Goal: Transaction & Acquisition: Register for event/course

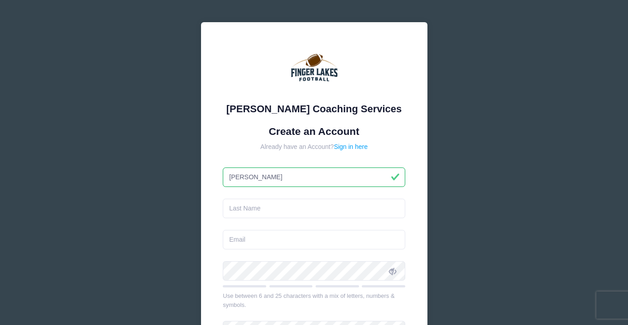
type input "[PERSON_NAME]"
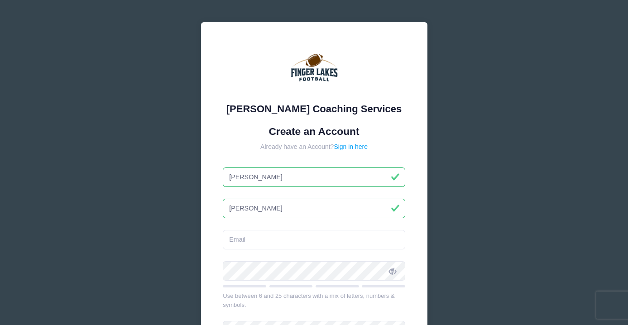
type input "[PERSON_NAME]"
click at [273, 253] on form "Create an Account Already have an Account? Sign in here [PERSON_NAME] Use betwe…" at bounding box center [314, 268] width 183 height 287
type input "[EMAIL_ADDRESS][DOMAIN_NAME]"
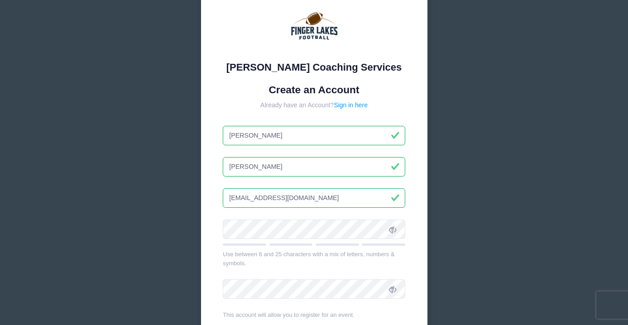
scroll to position [70, 0]
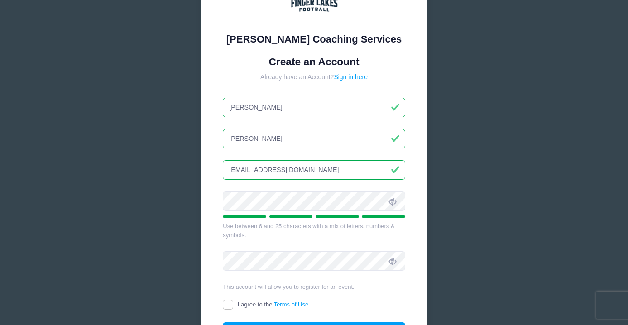
click at [394, 202] on icon at bounding box center [392, 201] width 7 height 7
click at [222, 203] on div "[PERSON_NAME] Coaching Services Create an Account Already have an Account? Sign…" at bounding box center [314, 165] width 227 height 427
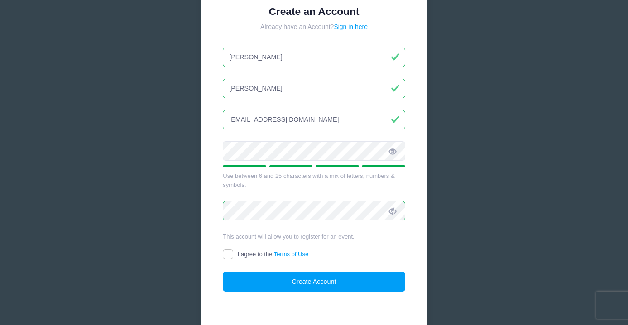
click at [227, 253] on input "I agree to the Terms of Use" at bounding box center [228, 255] width 10 height 10
checkbox input "true"
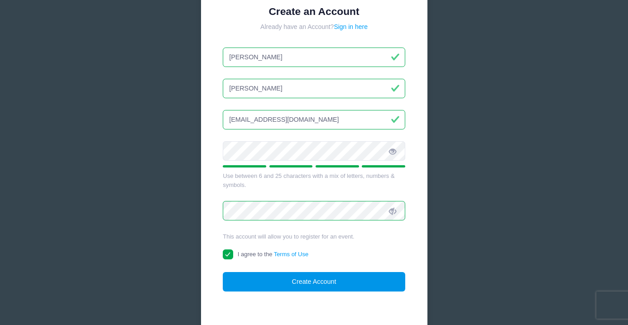
click at [327, 285] on button "Create Account" at bounding box center [314, 281] width 183 height 19
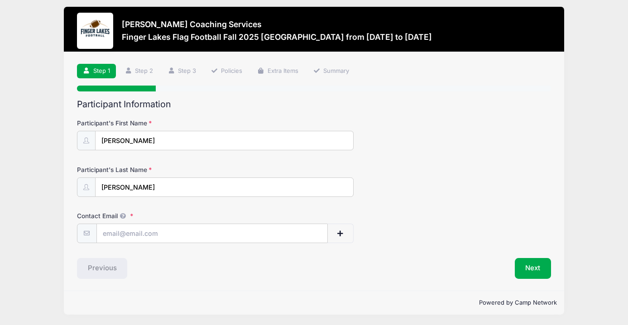
scroll to position [5, 0]
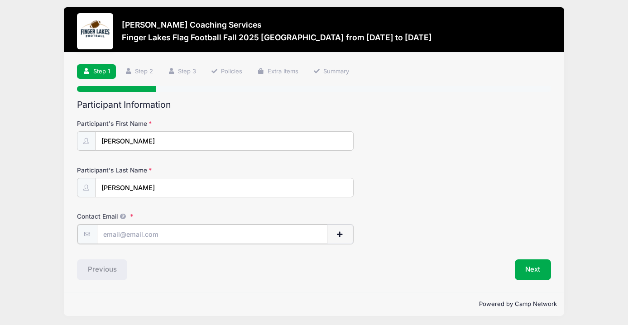
type input "[EMAIL_ADDRESS][DOMAIN_NAME]"
click at [536, 269] on button "Next" at bounding box center [533, 269] width 37 height 21
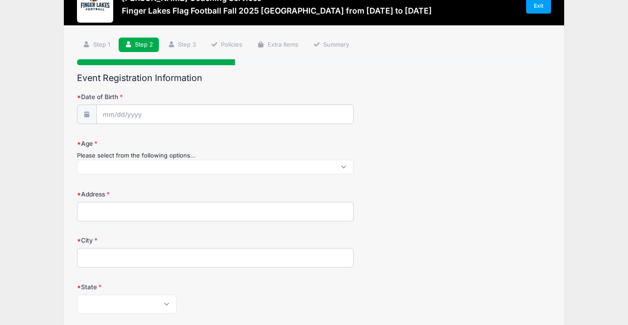
scroll to position [39, 0]
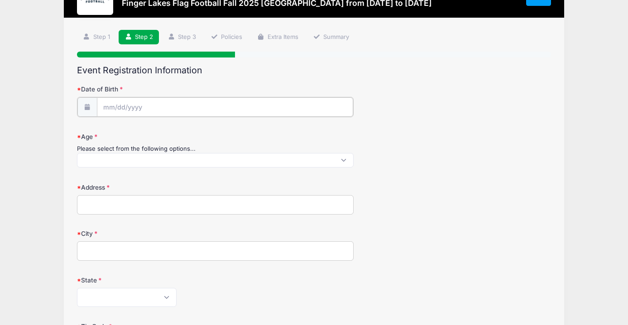
click at [164, 108] on input "Date of Birth" at bounding box center [225, 106] width 256 height 19
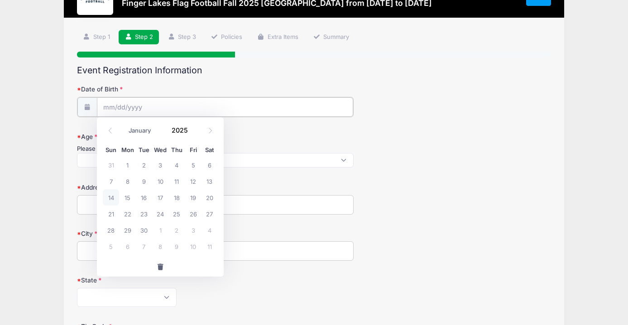
click at [164, 108] on input "Date of Birth" at bounding box center [225, 106] width 256 height 19
click at [111, 111] on input "Date of Birth" at bounding box center [225, 106] width 256 height 19
click at [209, 130] on icon at bounding box center [211, 131] width 6 height 6
click at [111, 132] on icon at bounding box center [110, 130] width 3 height 5
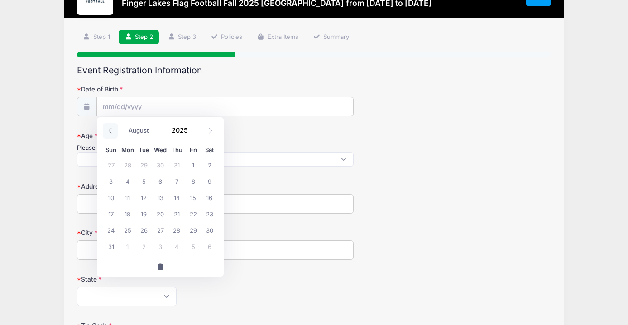
click at [111, 132] on icon at bounding box center [110, 130] width 3 height 5
select select "4"
click at [448, 149] on div "Age Please select from the following options... 6 7 8 9 10 11 12" at bounding box center [314, 149] width 474 height 36
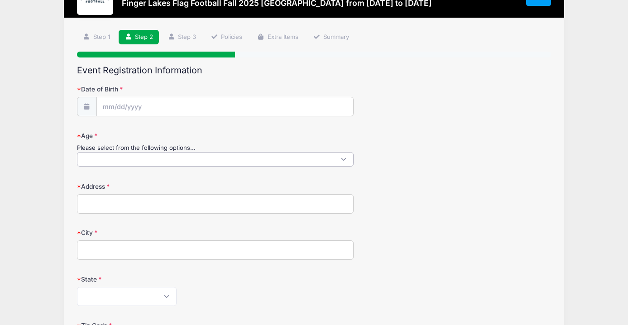
scroll to position [1, 0]
click at [124, 156] on span at bounding box center [215, 159] width 277 height 14
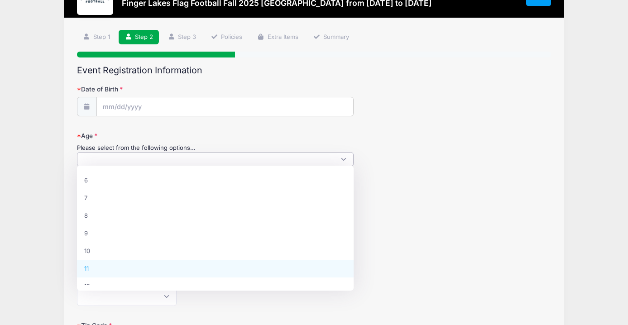
scroll to position [9, 0]
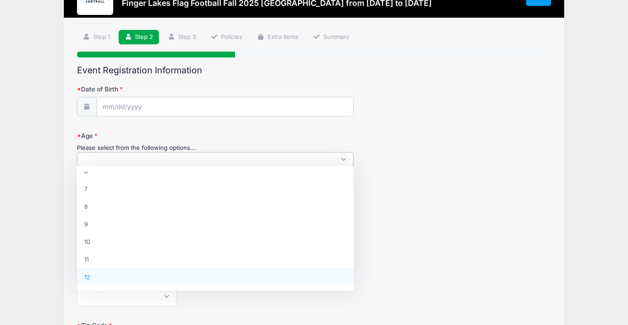
select select "12"
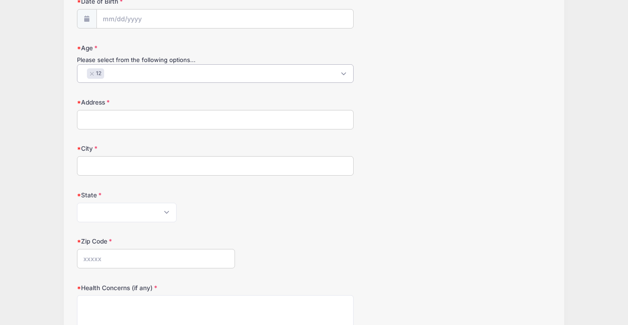
scroll to position [127, 0]
click at [174, 118] on input "Address" at bounding box center [215, 119] width 277 height 19
type input "615 Highland Road"
click at [153, 164] on input "City" at bounding box center [215, 165] width 277 height 19
type input "Ithaca"
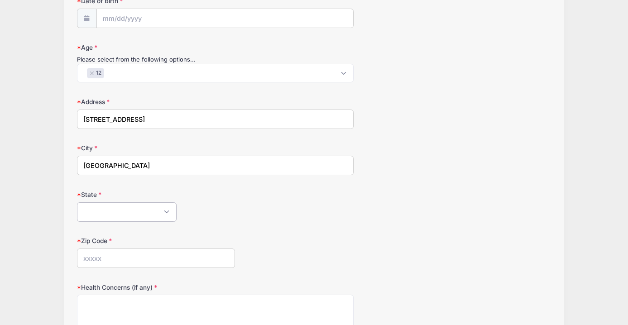
select select "NY"
click at [116, 259] on input "Zip Code" at bounding box center [156, 258] width 158 height 19
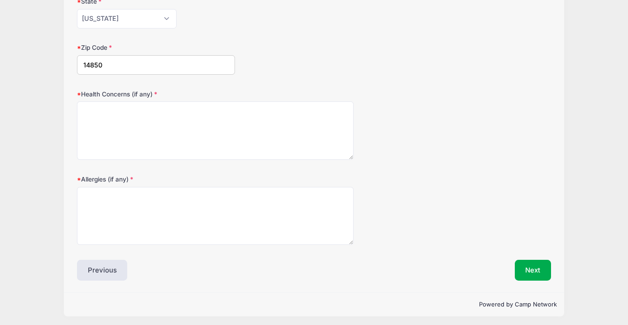
scroll to position [320, 0]
type input "14850"
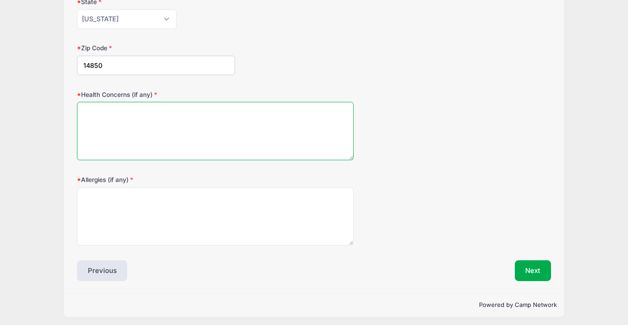
click at [114, 108] on textarea "Health Concerns (if any)" at bounding box center [215, 131] width 277 height 58
type textarea "asthma. It's well controlled but he will carry an inhaler"
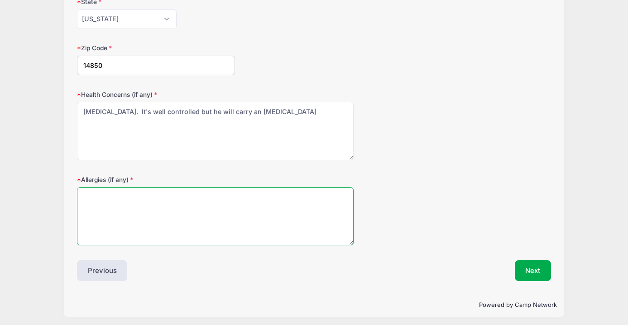
click at [102, 205] on textarea "Allergies (if any)" at bounding box center [215, 217] width 277 height 58
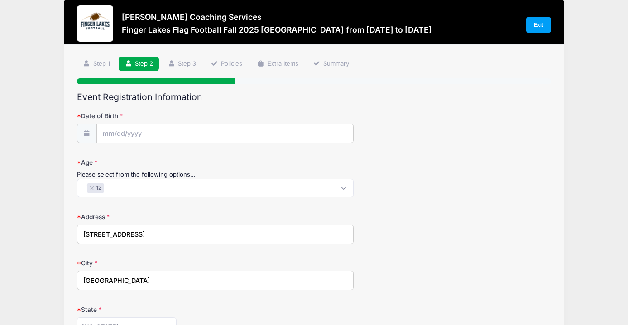
scroll to position [0, 0]
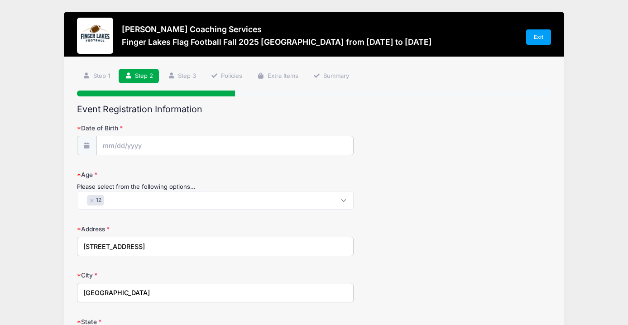
type textarea "none"
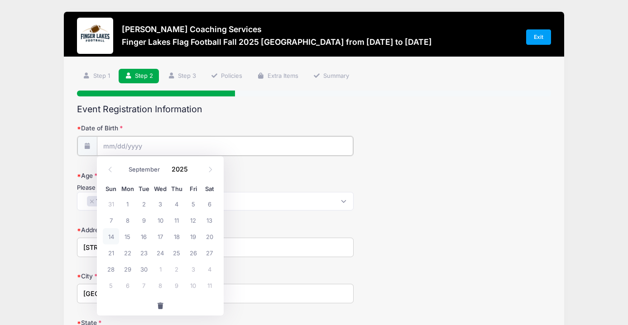
click at [173, 144] on input "Date of Birth" at bounding box center [225, 145] width 256 height 19
click at [207, 169] on span at bounding box center [210, 169] width 15 height 15
select select "11"
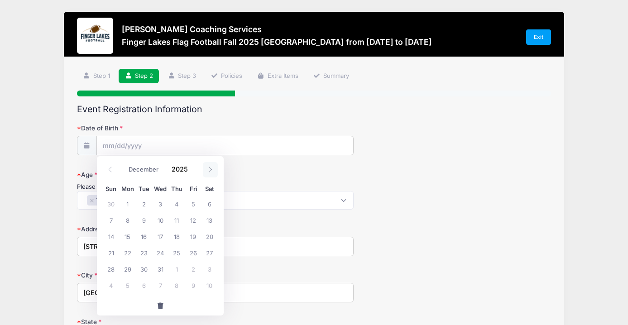
click at [207, 169] on span at bounding box center [210, 169] width 15 height 15
type input "2026"
click at [207, 169] on span at bounding box center [210, 169] width 15 height 15
select select "1"
click at [210, 252] on span "28" at bounding box center [210, 253] width 16 height 16
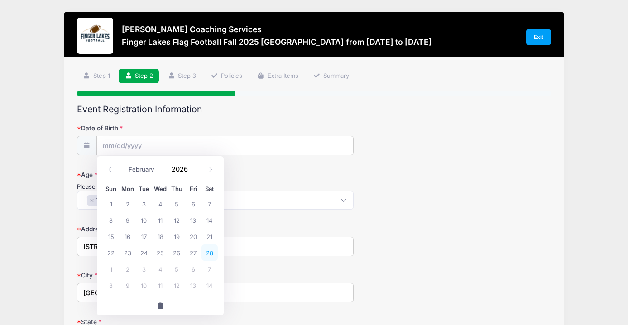
type input "02/28/2026"
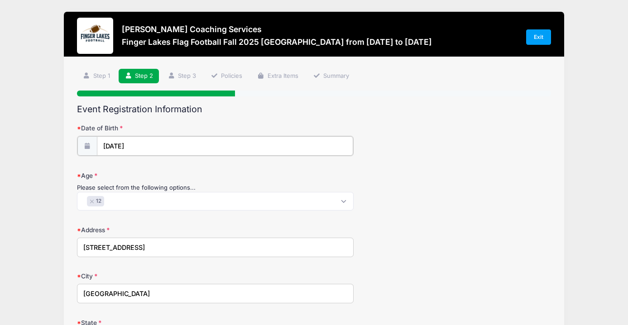
click at [144, 146] on input "02/28/2026" at bounding box center [225, 145] width 256 height 19
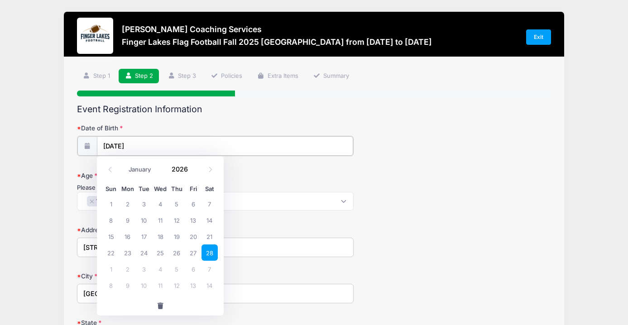
drag, startPoint x: 147, startPoint y: 146, endPoint x: 125, endPoint y: 146, distance: 21.7
click at [125, 146] on input "02/28/2026" at bounding box center [225, 145] width 256 height 19
click at [164, 140] on input "02/28/2026" at bounding box center [225, 145] width 256 height 19
click at [163, 150] on input "02/28/2026" at bounding box center [225, 145] width 256 height 19
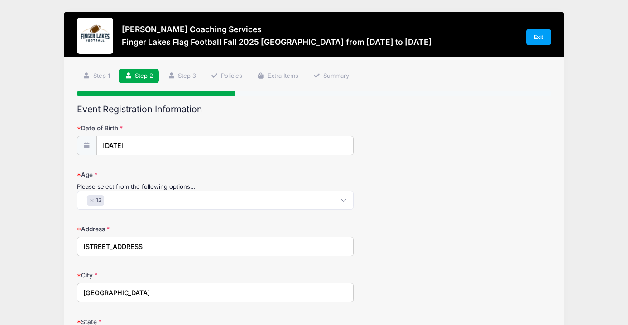
click at [169, 145] on input "02/28/2026" at bounding box center [225, 145] width 256 height 19
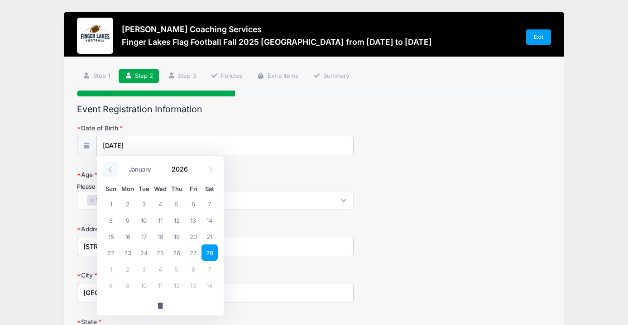
click at [110, 170] on icon at bounding box center [110, 169] width 3 height 5
select select "0"
click at [110, 170] on icon at bounding box center [110, 169] width 3 height 5
type input "2025"
click at [110, 170] on icon at bounding box center [110, 169] width 3 height 5
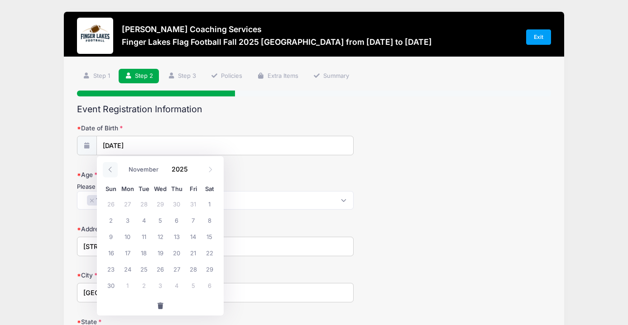
click at [110, 170] on icon at bounding box center [110, 170] width 6 height 6
click at [110, 170] on icon at bounding box center [110, 169] width 3 height 5
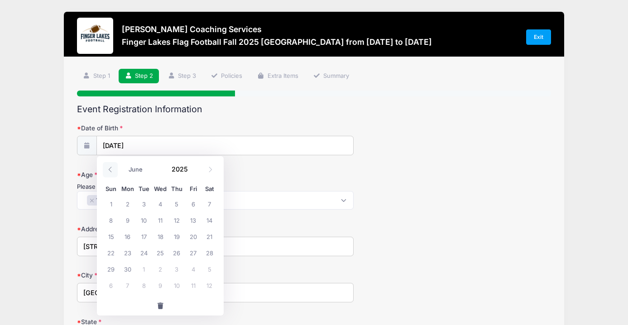
click at [110, 170] on icon at bounding box center [110, 169] width 3 height 5
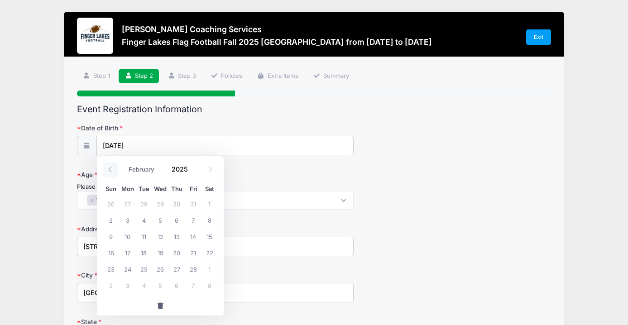
select select "0"
click at [110, 170] on icon at bounding box center [110, 169] width 3 height 5
type input "2024"
click at [110, 170] on icon at bounding box center [110, 169] width 3 height 5
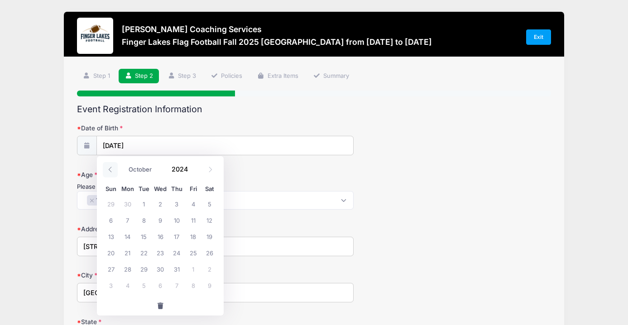
click at [110, 170] on icon at bounding box center [110, 169] width 3 height 5
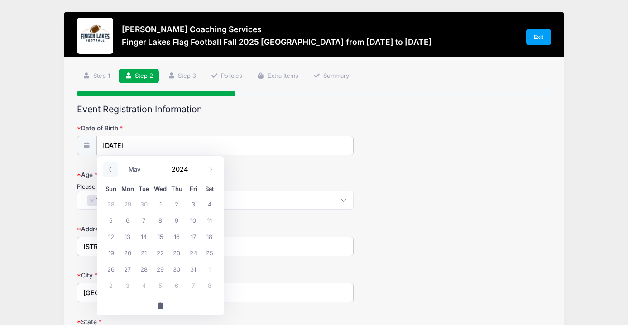
click at [110, 170] on icon at bounding box center [110, 169] width 3 height 5
select select "0"
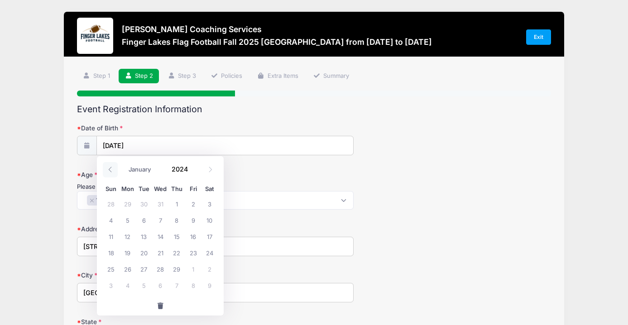
click at [110, 170] on icon at bounding box center [110, 169] width 3 height 5
type input "2023"
click at [110, 170] on icon at bounding box center [110, 169] width 3 height 5
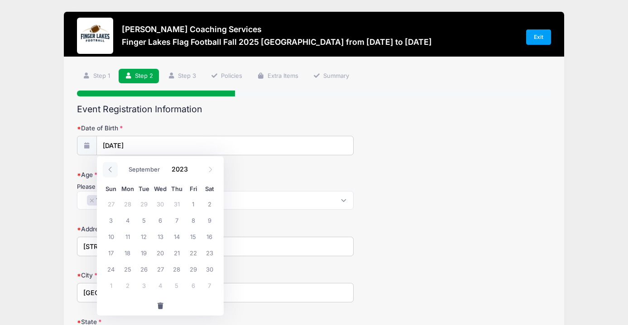
click at [110, 170] on icon at bounding box center [110, 169] width 3 height 5
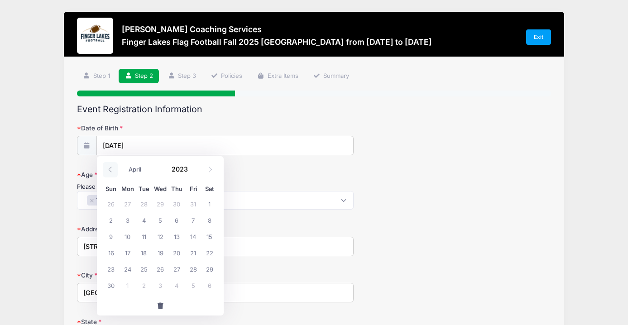
click at [110, 170] on icon at bounding box center [110, 169] width 3 height 5
select select "0"
click at [110, 170] on icon at bounding box center [110, 169] width 3 height 5
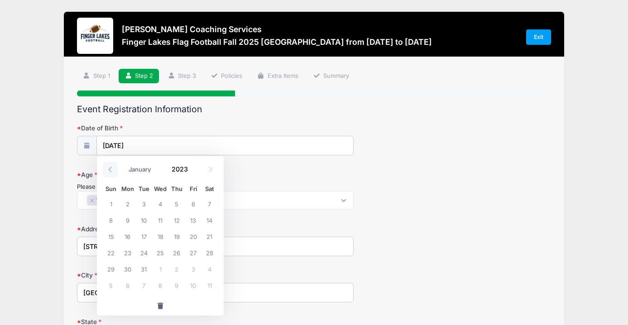
type input "2022"
select select "11"
click at [243, 145] on input "02/28/2026" at bounding box center [225, 145] width 256 height 19
click at [232, 149] on input "02/28/2026" at bounding box center [225, 145] width 256 height 19
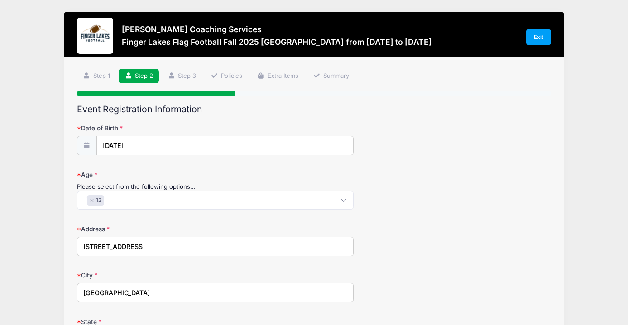
click at [310, 188] on div "Please select from the following options..." at bounding box center [215, 187] width 277 height 9
type input "2026"
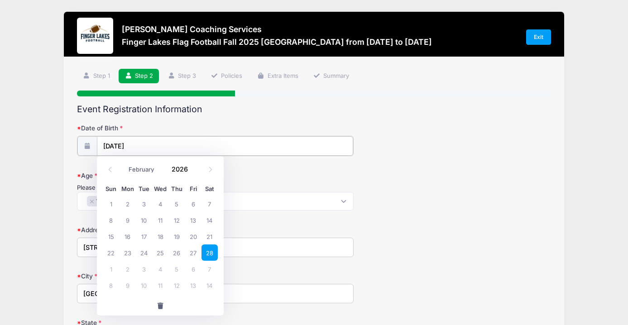
drag, startPoint x: 347, startPoint y: 147, endPoint x: 132, endPoint y: 146, distance: 215.2
click at [132, 146] on input "02/28/2026" at bounding box center [225, 145] width 256 height 19
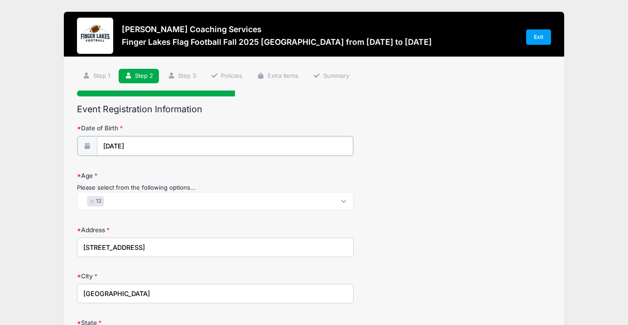
click at [143, 140] on input "02/28/2026" at bounding box center [225, 145] width 256 height 19
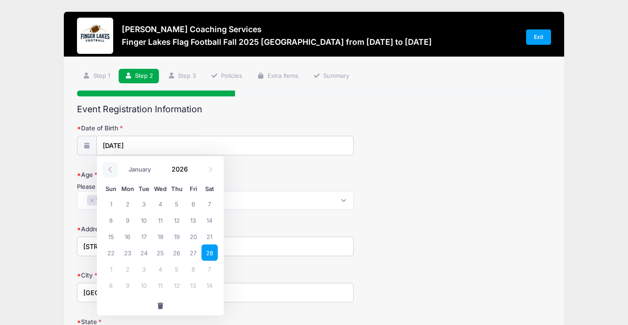
click at [110, 170] on icon at bounding box center [110, 170] width 6 height 6
select select "0"
click at [110, 170] on icon at bounding box center [110, 170] width 6 height 6
type input "2025"
click at [110, 170] on icon at bounding box center [110, 170] width 6 height 6
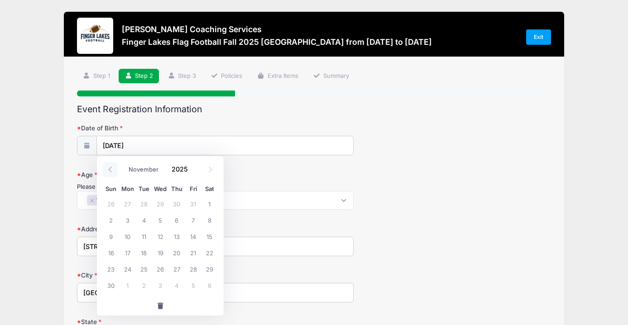
click at [110, 170] on icon at bounding box center [110, 170] width 6 height 6
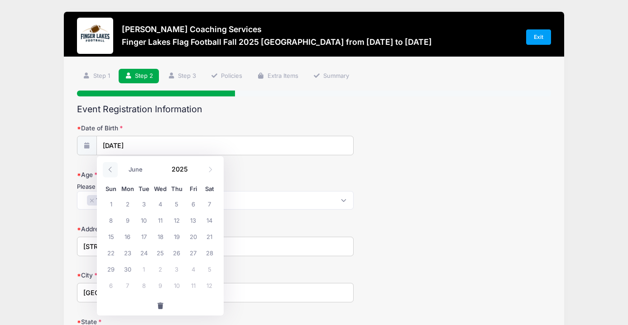
click at [110, 170] on icon at bounding box center [110, 170] width 6 height 6
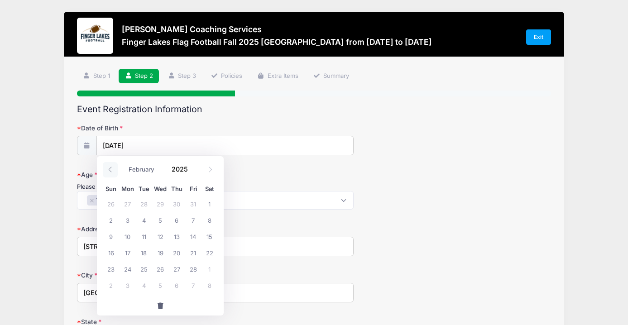
select select "0"
click at [110, 170] on icon at bounding box center [110, 170] width 6 height 6
type input "2024"
click at [110, 170] on icon at bounding box center [110, 170] width 6 height 6
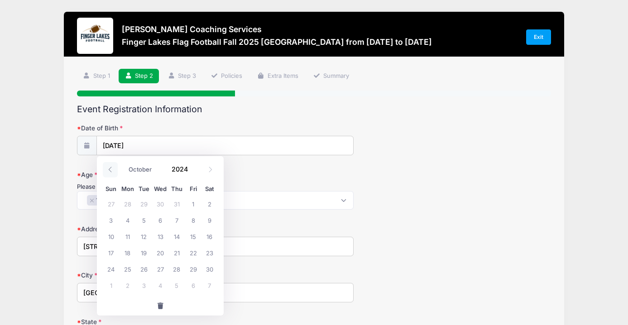
click at [110, 170] on icon at bounding box center [110, 170] width 6 height 6
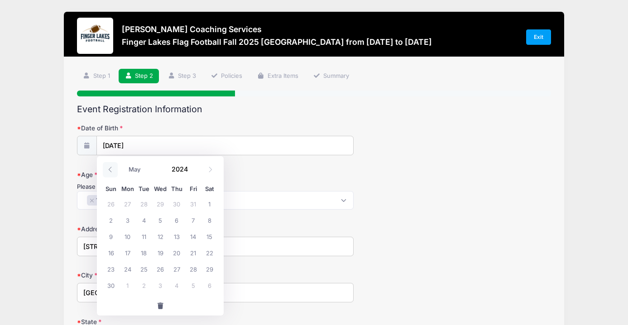
click at [110, 170] on icon at bounding box center [110, 170] width 6 height 6
select select "0"
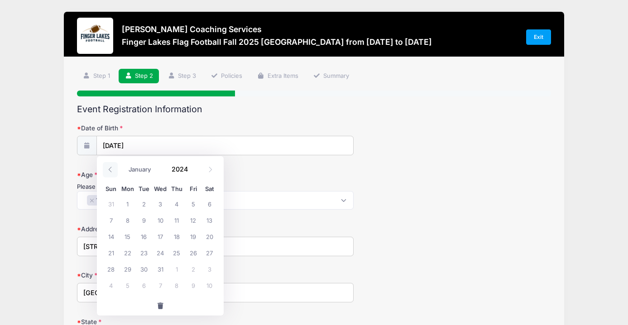
click at [110, 170] on icon at bounding box center [110, 170] width 6 height 6
type input "2023"
click at [110, 170] on icon at bounding box center [110, 170] width 6 height 6
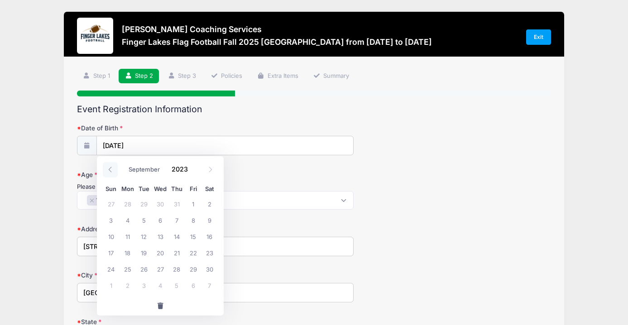
click at [110, 170] on icon at bounding box center [110, 170] width 6 height 6
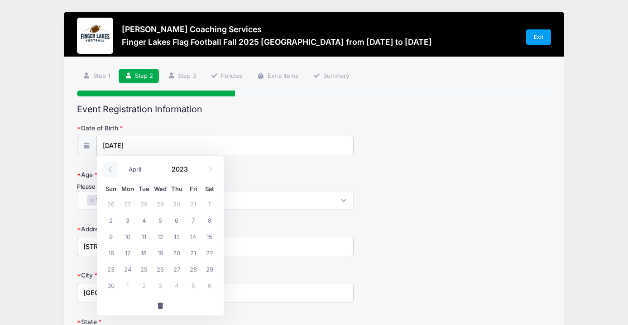
click at [110, 170] on icon at bounding box center [110, 170] width 6 height 6
select select "0"
click at [110, 170] on icon at bounding box center [110, 170] width 6 height 6
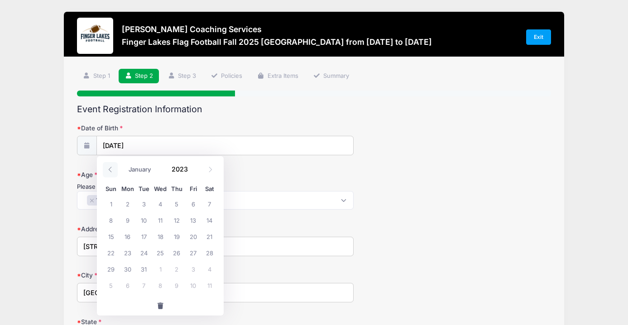
type input "2022"
select select "11"
click at [194, 171] on span at bounding box center [193, 172] width 6 height 7
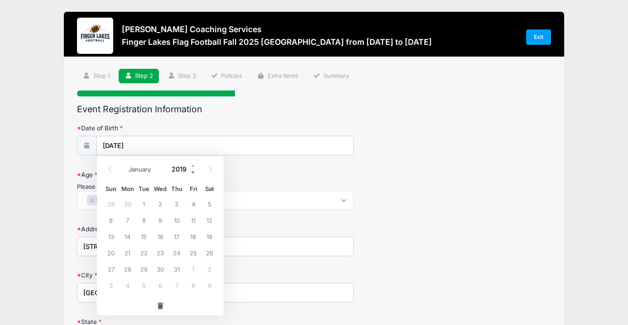
click at [194, 171] on span at bounding box center [193, 172] width 6 height 7
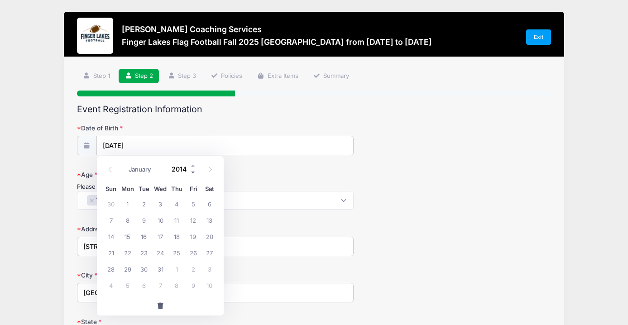
click at [194, 171] on span at bounding box center [193, 172] width 6 height 7
type input "2013"
click at [212, 255] on span "28" at bounding box center [210, 253] width 16 height 16
type input "12/28/2013"
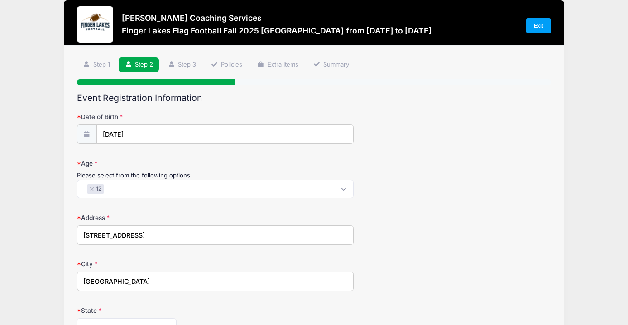
scroll to position [12, 0]
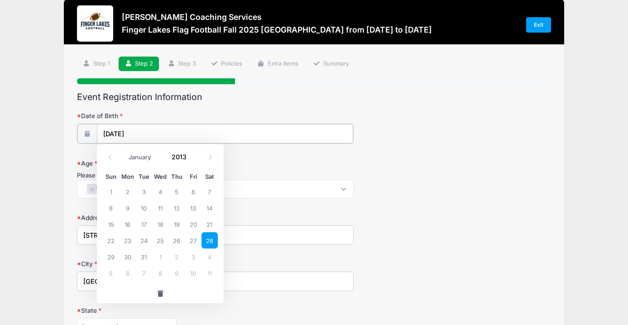
click at [138, 136] on input "12/28/2013" at bounding box center [225, 133] width 256 height 19
click at [212, 156] on icon at bounding box center [211, 157] width 6 height 6
type input "2014"
select select "0"
drag, startPoint x: 212, startPoint y: 156, endPoint x: 122, endPoint y: 156, distance: 89.3
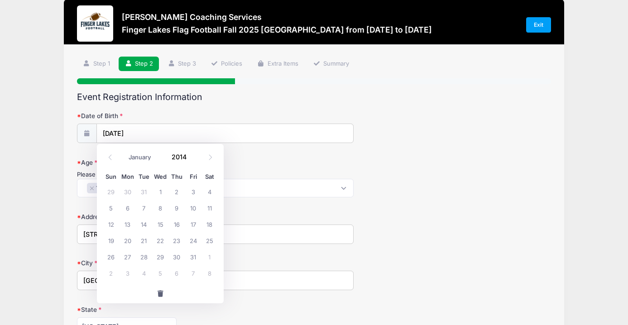
click at [122, 156] on div "January February March April May June July August September October November De…" at bounding box center [160, 156] width 127 height 24
click at [110, 159] on icon at bounding box center [110, 157] width 6 height 6
type input "2013"
click at [110, 159] on icon at bounding box center [110, 156] width 3 height 5
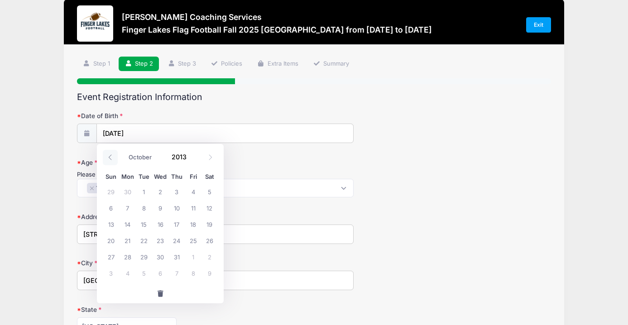
click at [110, 159] on icon at bounding box center [110, 156] width 3 height 5
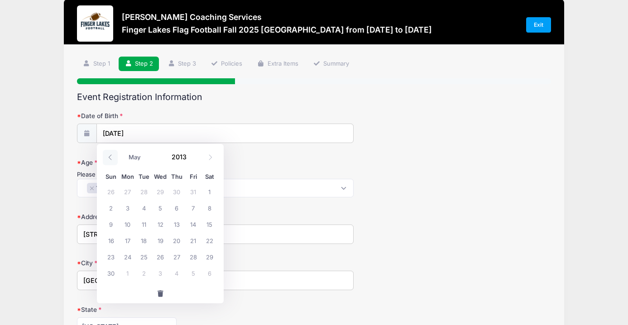
click at [110, 159] on icon at bounding box center [110, 156] width 3 height 5
click at [210, 159] on icon at bounding box center [211, 157] width 6 height 6
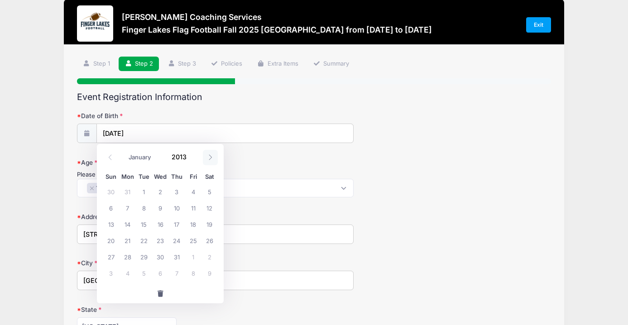
select select "1"
click at [175, 257] on span "28" at bounding box center [177, 257] width 16 height 16
type input "02/28/2013"
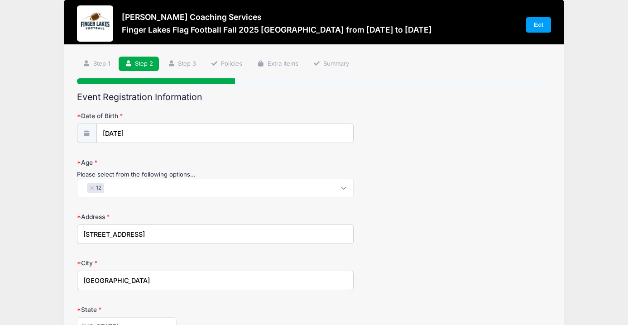
click at [87, 133] on icon at bounding box center [86, 133] width 7 height 6
click at [159, 136] on input "02/28/2013" at bounding box center [225, 133] width 256 height 19
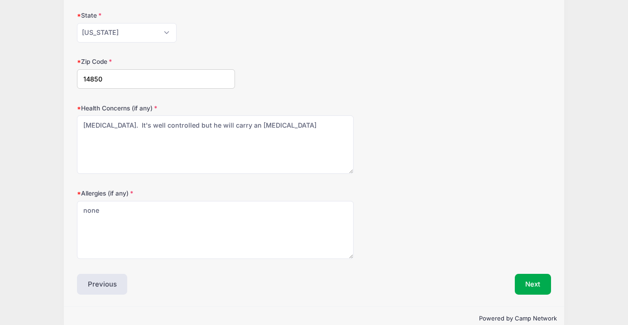
scroll to position [309, 0]
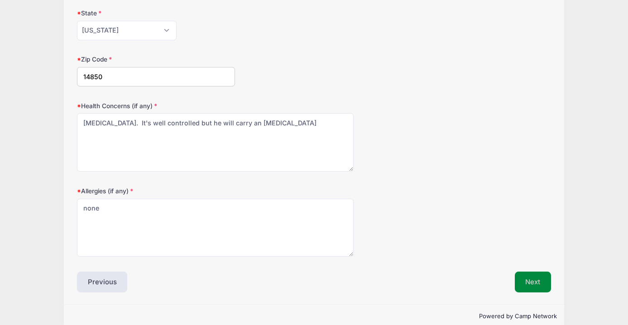
click at [536, 283] on button "Next" at bounding box center [533, 282] width 37 height 21
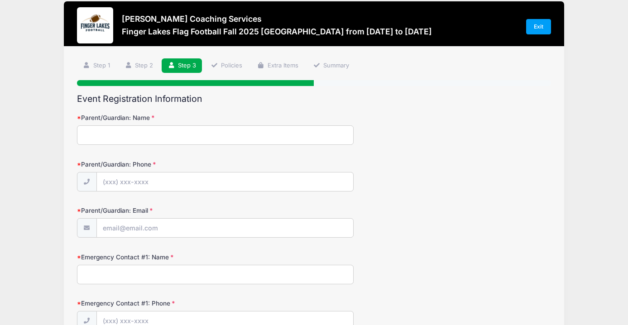
scroll to position [0, 0]
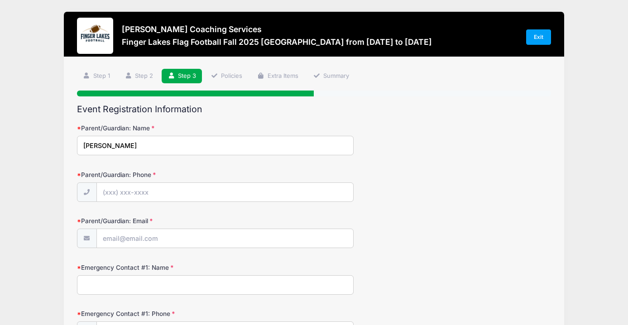
type input "Melissa Murfin"
type input "(607) 279-6126"
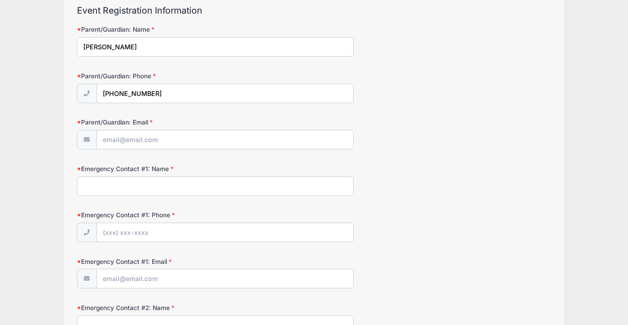
scroll to position [101, 0]
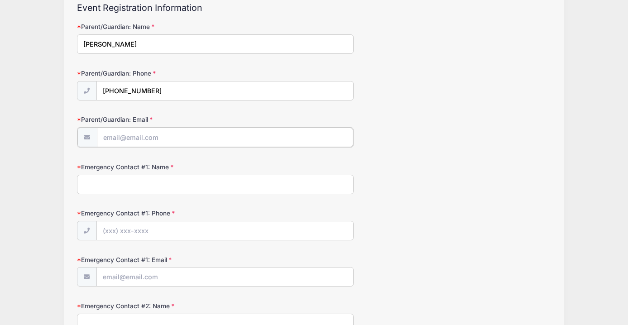
type input "[EMAIL_ADDRESS][DOMAIN_NAME]"
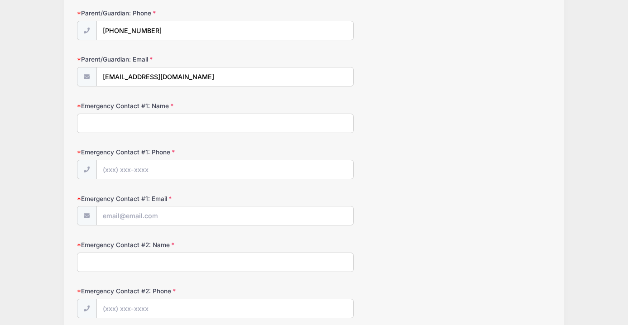
scroll to position [161, 0]
click at [161, 129] on input "Melissa Murfin" at bounding box center [215, 124] width 277 height 19
type input "Melissa Murfin"
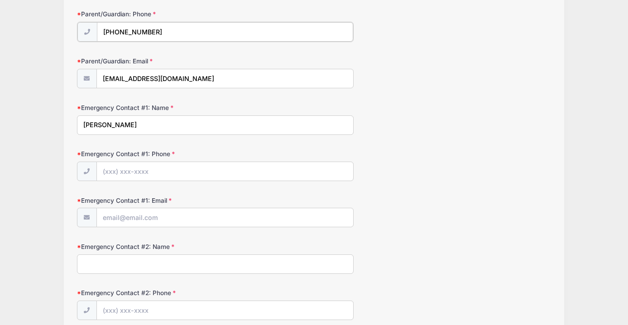
drag, startPoint x: 169, startPoint y: 33, endPoint x: 102, endPoint y: 31, distance: 66.2
click at [102, 31] on input "(607) 279-6126" at bounding box center [225, 31] width 256 height 19
click at [127, 172] on input "Emergency Contact #1: Phone" at bounding box center [225, 170] width 256 height 19
paste input "(607) 279-6126"
type input "(607) 279-6126"
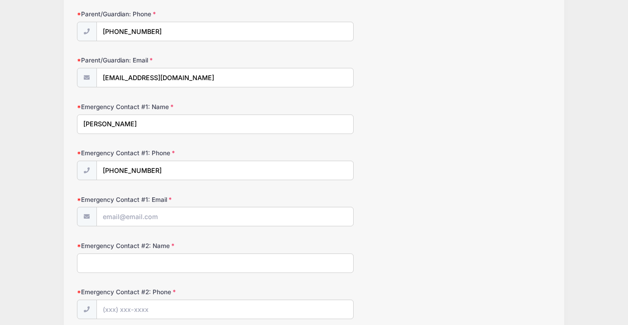
click at [484, 203] on div "Emergency Contact #1: Email" at bounding box center [314, 211] width 474 height 32
click at [199, 218] on input "Emergency Contact #1: Email" at bounding box center [225, 217] width 256 height 19
type input "[EMAIL_ADDRESS][DOMAIN_NAME]"
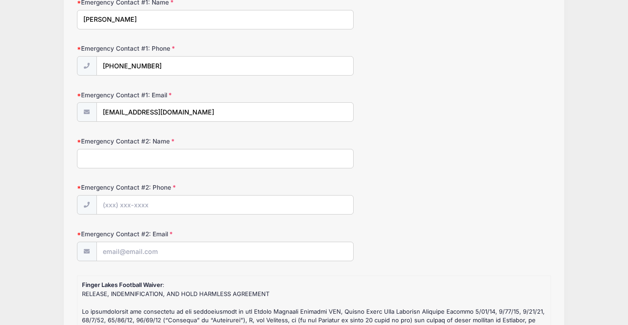
scroll to position [271, 0]
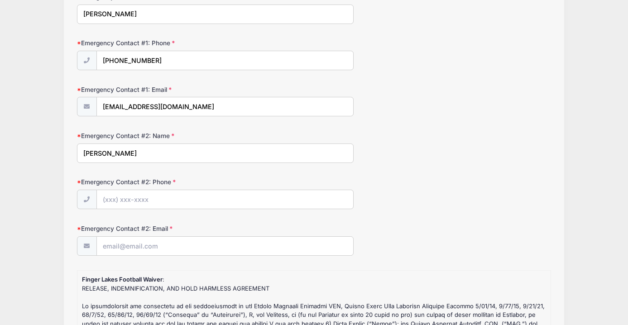
type input "Justin Murfin"
type input "(203) 500-6527"
click at [127, 243] on input "jm2692@cornell.edu" at bounding box center [225, 246] width 256 height 19
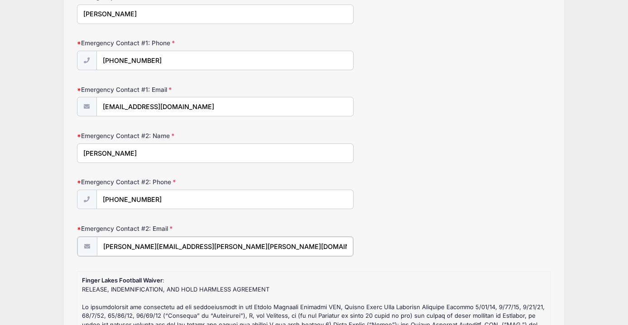
type input "justin.murfin@cornell.edu"
click at [433, 221] on form "Parent/Guardian: Name Melissa Murfin Parent/Guardian: Phone (607) 279-6126 Pare…" at bounding box center [314, 176] width 474 height 647
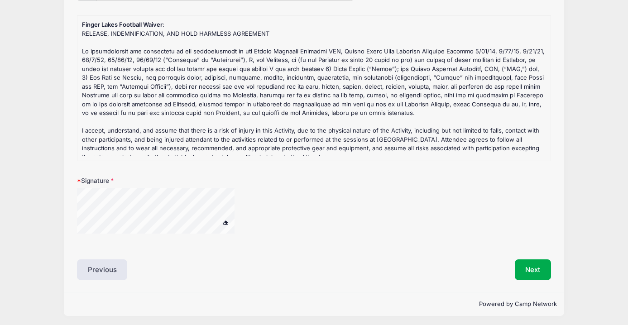
scroll to position [525, 0]
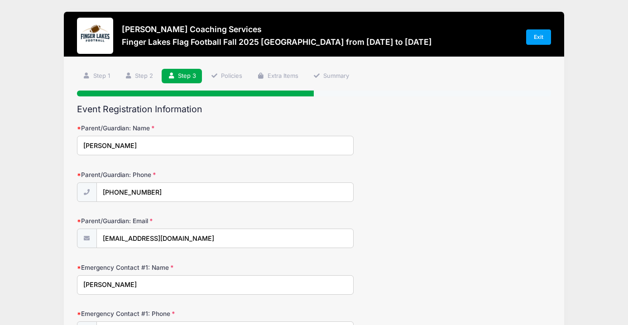
scroll to position [0, 0]
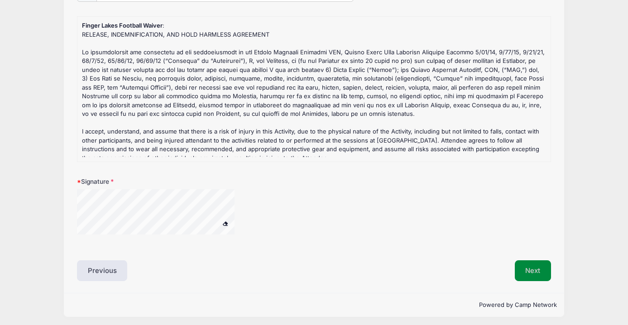
click at [532, 270] on button "Next" at bounding box center [533, 271] width 37 height 21
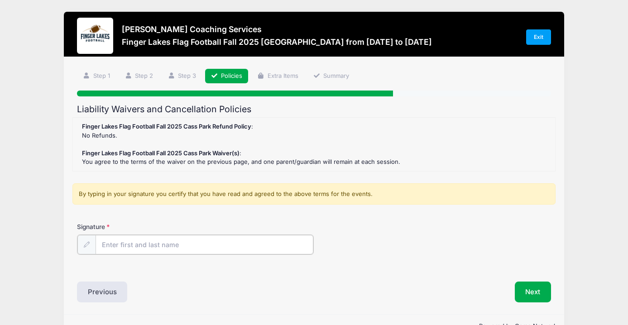
click at [132, 242] on input "Signature" at bounding box center [205, 244] width 218 height 19
type input "Melissa Murfin"
click at [526, 292] on button "Next" at bounding box center [533, 291] width 37 height 21
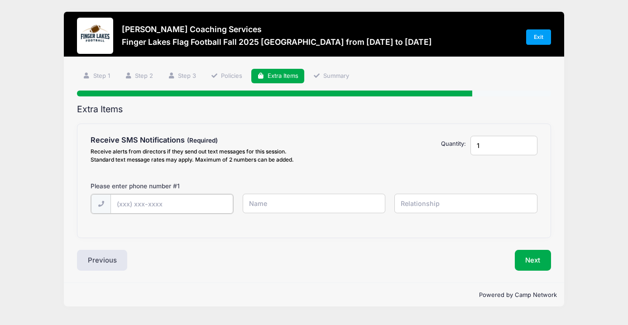
paste input "(607) 279-6126"
type input "(607) 279-6126"
type input "Melissa Murfin"
click at [463, 202] on input "text" at bounding box center [466, 203] width 143 height 19
type input "mother"
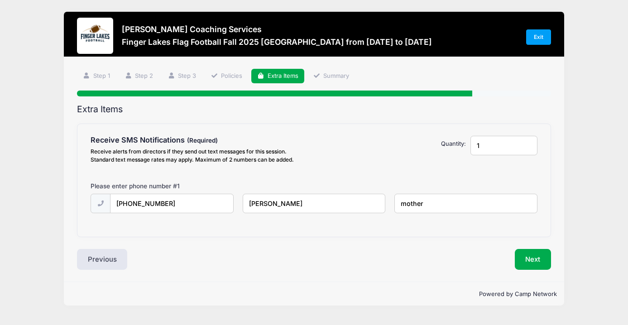
click at [431, 256] on div "Next" at bounding box center [434, 259] width 241 height 21
click at [535, 256] on button "Next" at bounding box center [533, 259] width 37 height 21
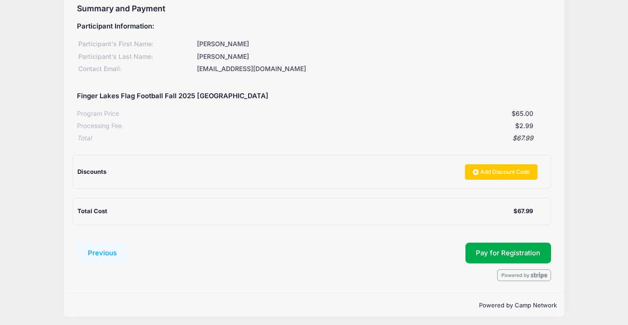
scroll to position [100, 0]
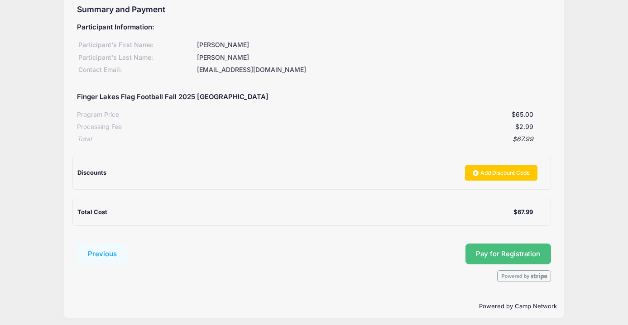
click at [512, 247] on button "Pay for Registration" at bounding box center [509, 254] width 86 height 21
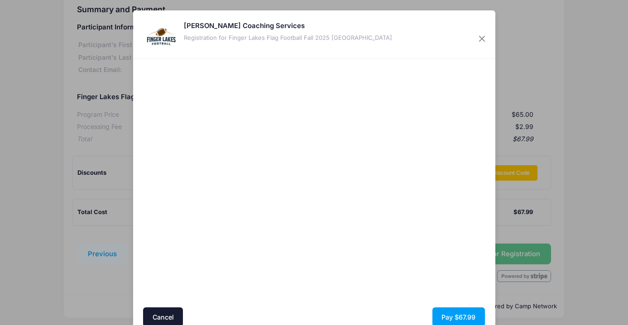
scroll to position [0, 0]
click at [370, 272] on div at bounding box center [402, 183] width 167 height 240
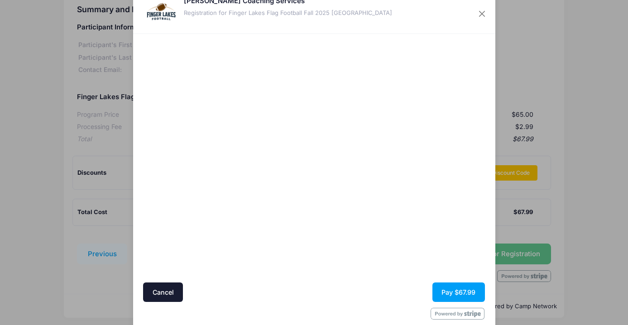
scroll to position [24, 0]
click at [461, 291] on button "Pay $67.99" at bounding box center [459, 292] width 53 height 19
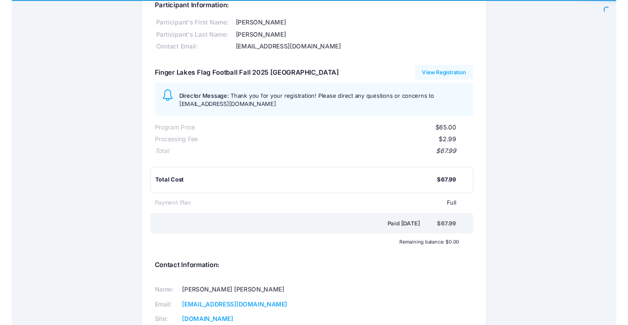
scroll to position [48, 0]
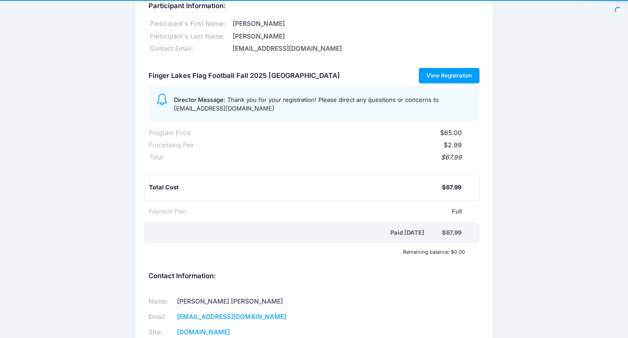
click at [456, 71] on link "View Registration" at bounding box center [449, 75] width 61 height 15
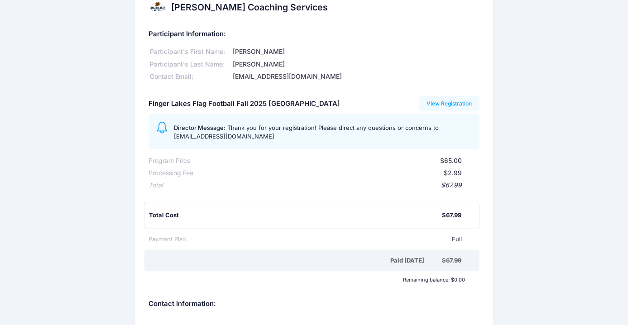
scroll to position [43, 0]
